Goal: Transaction & Acquisition: Purchase product/service

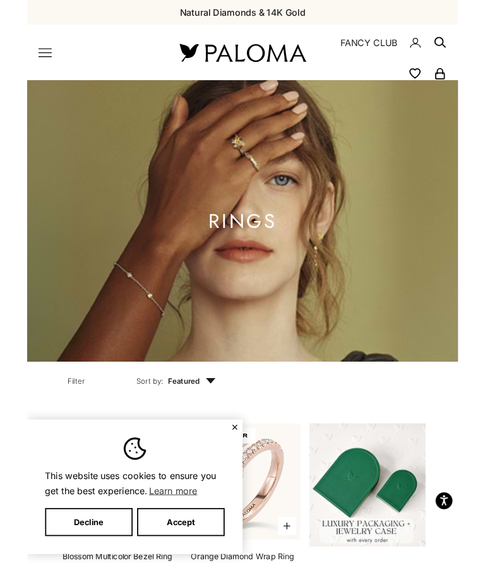
scroll to position [351, 0]
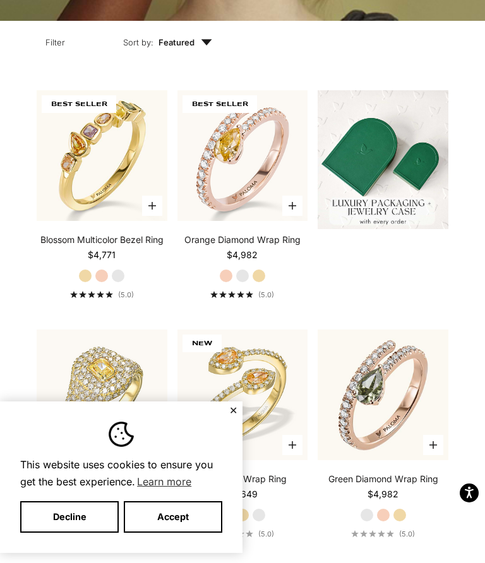
click at [181, 519] on button "Accept" at bounding box center [173, 517] width 98 height 32
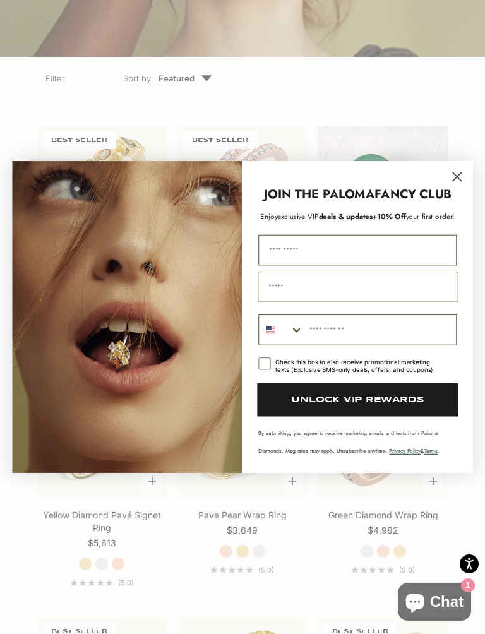
scroll to position [362, 0]
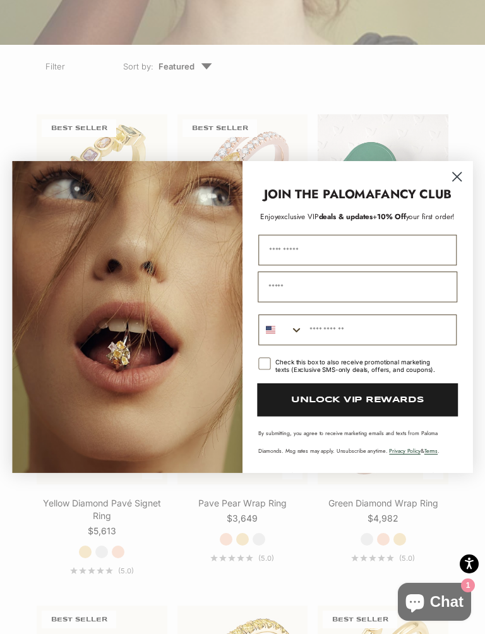
click at [463, 181] on circle "Close dialog" at bounding box center [457, 177] width 20 height 20
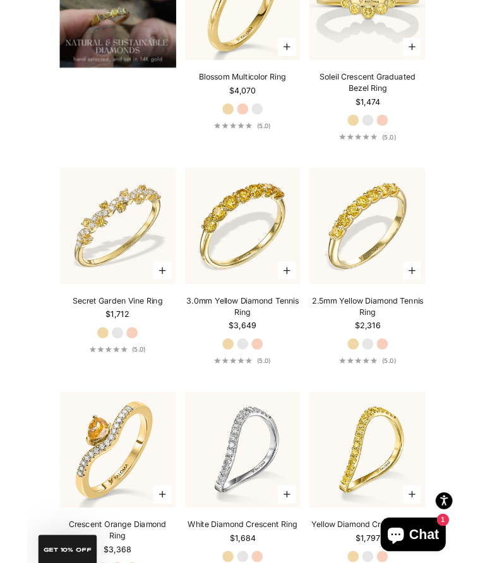
scroll to position [0, 0]
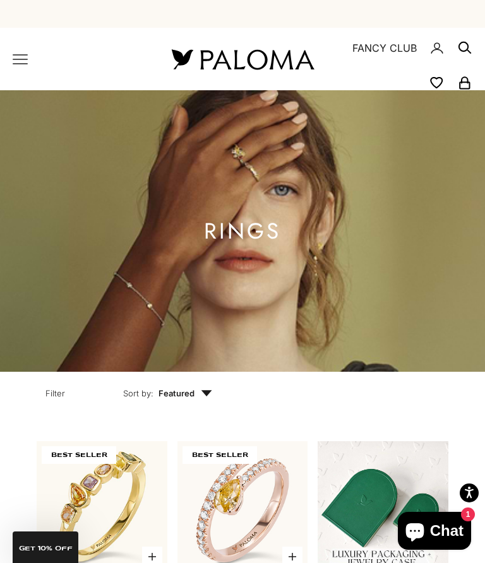
click at [27, 58] on icon "Primary navigation" at bounding box center [20, 59] width 15 height 15
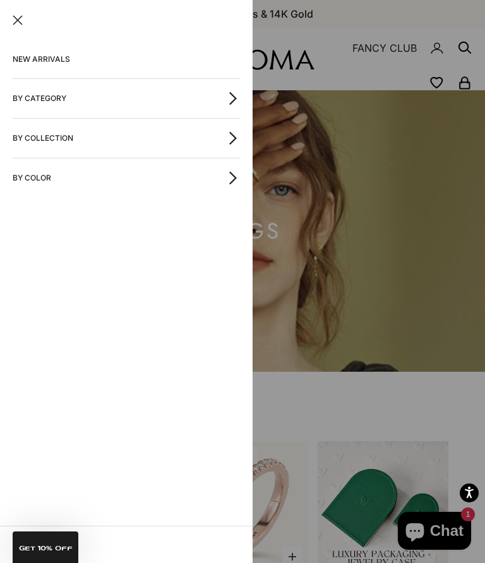
click at [64, 57] on link "NEW ARRIVALS" at bounding box center [126, 59] width 227 height 38
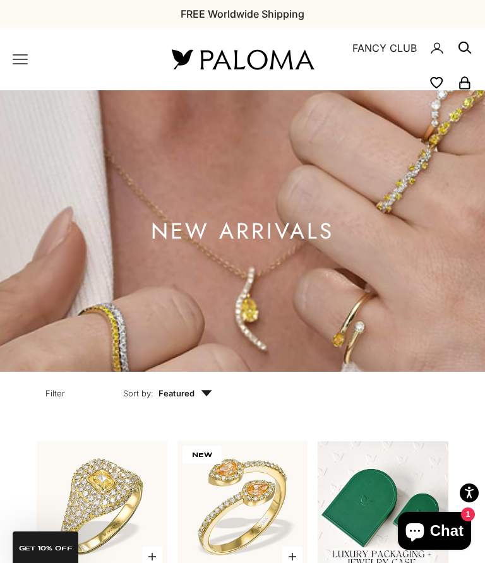
click at [27, 61] on icon "Primary navigation" at bounding box center [20, 59] width 15 height 15
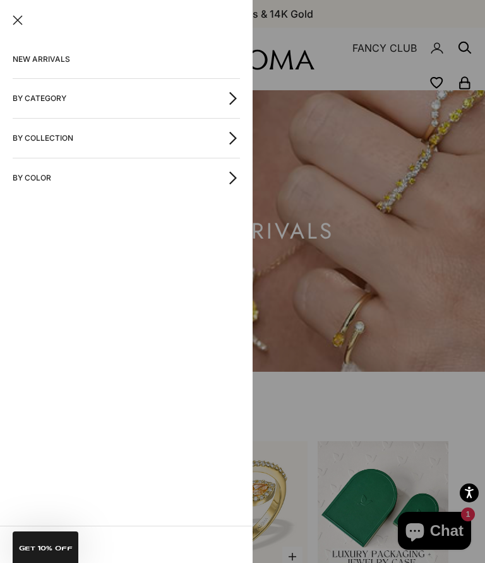
click at [235, 95] on icon "button" at bounding box center [233, 99] width 14 height 14
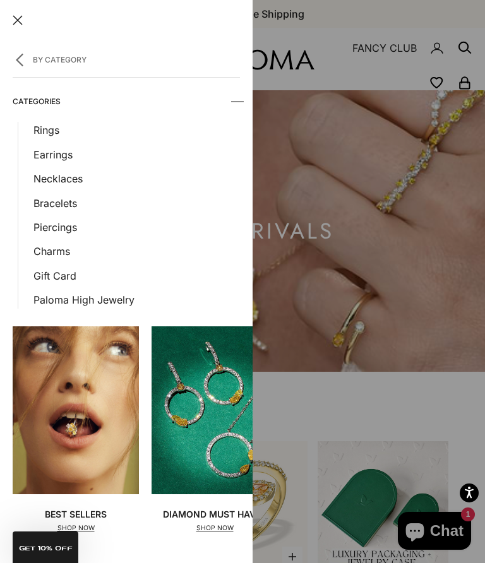
click at [63, 157] on link "Earrings" at bounding box center [136, 154] width 206 height 16
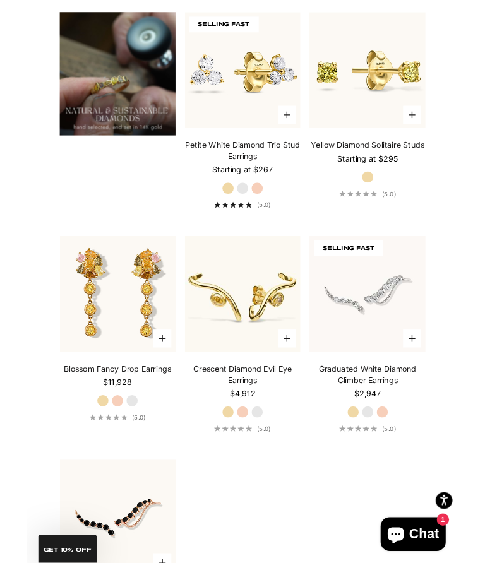
scroll to position [1265, 0]
